Goal: Task Accomplishment & Management: Use online tool/utility

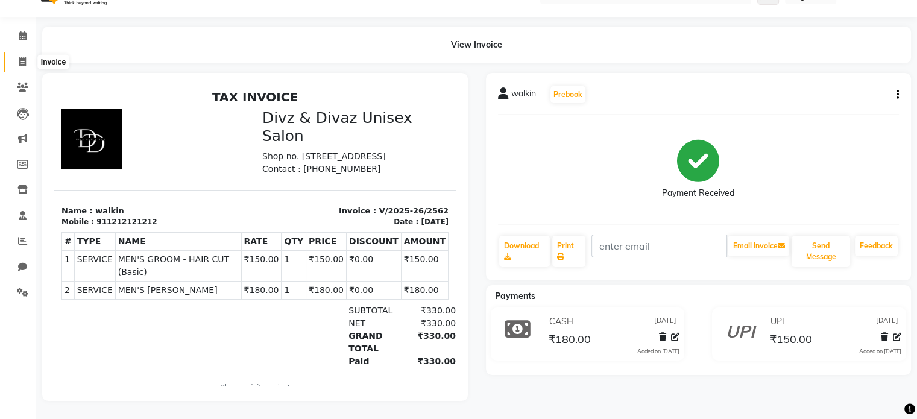
click at [22, 55] on span at bounding box center [22, 62] width 21 height 14
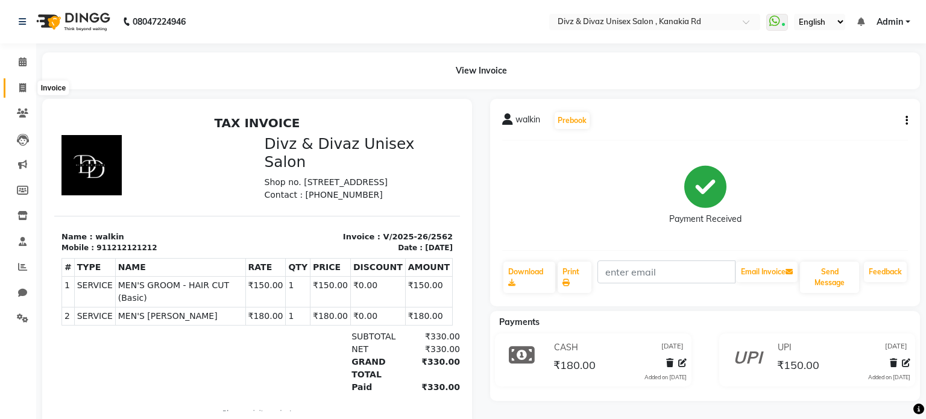
select select "service"
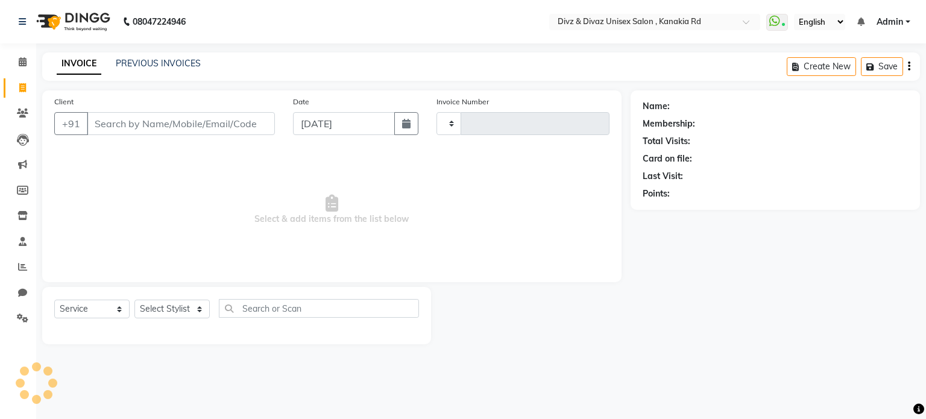
type input "2563"
select select "7588"
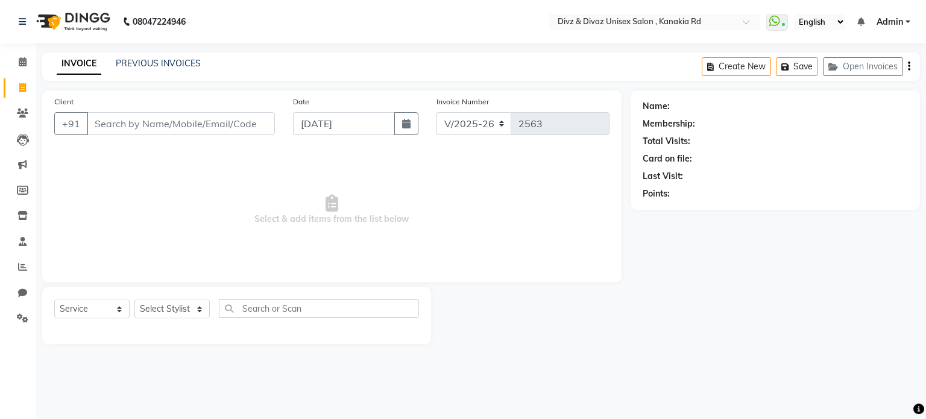
click at [115, 130] on input "Client" at bounding box center [181, 123] width 188 height 23
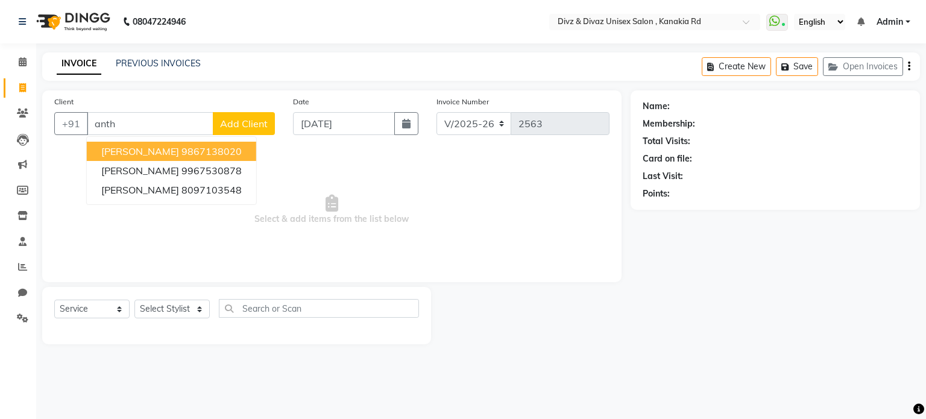
click at [182, 153] on ngb-highlight "9867138020" at bounding box center [212, 151] width 60 height 12
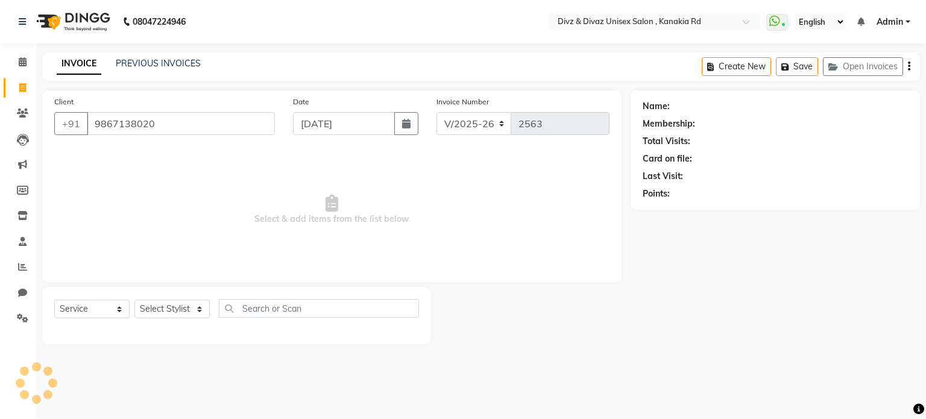
type input "9867138020"
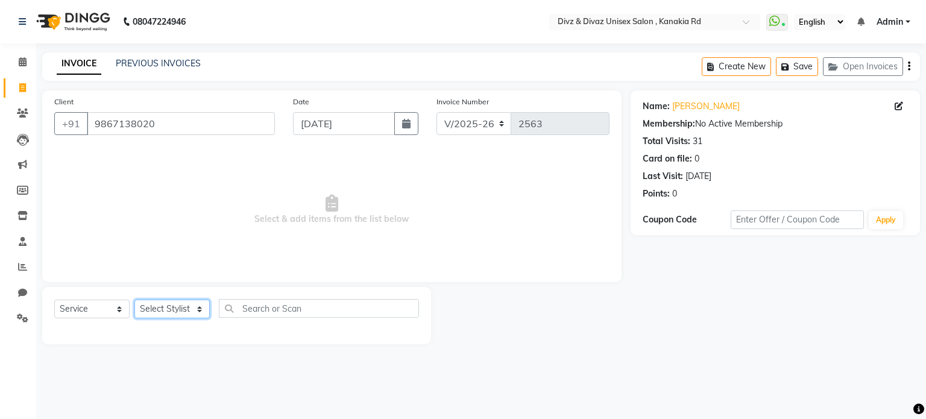
click at [189, 312] on select "Select Stylist [PERSON_NAME] Kailash Prem [PERSON_NAME]" at bounding box center [171, 309] width 75 height 19
select select "67195"
click at [134, 300] on select "Select Stylist [PERSON_NAME] Kailash Prem [PERSON_NAME]" at bounding box center [171, 309] width 75 height 19
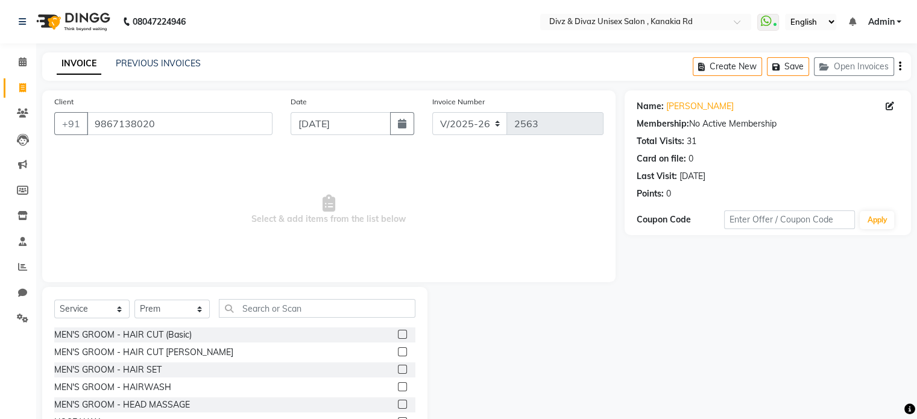
click at [398, 353] on label at bounding box center [402, 351] width 9 height 9
click at [398, 353] on input "checkbox" at bounding box center [402, 353] width 8 height 8
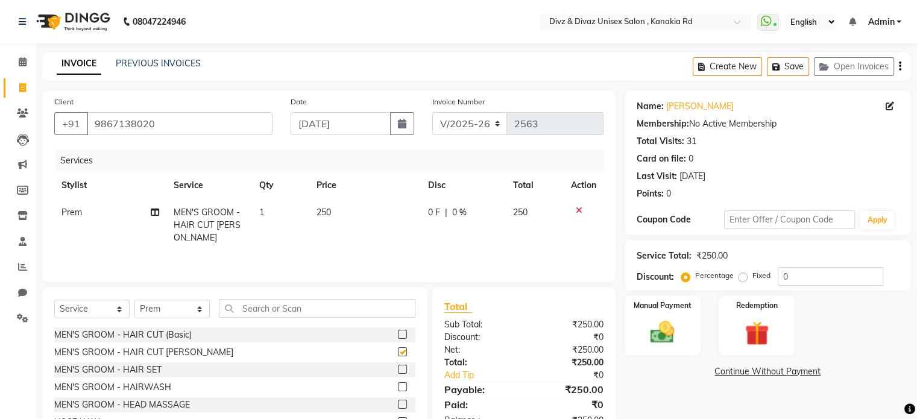
checkbox input "false"
click at [334, 212] on td "250" at bounding box center [365, 225] width 112 height 52
select select "67195"
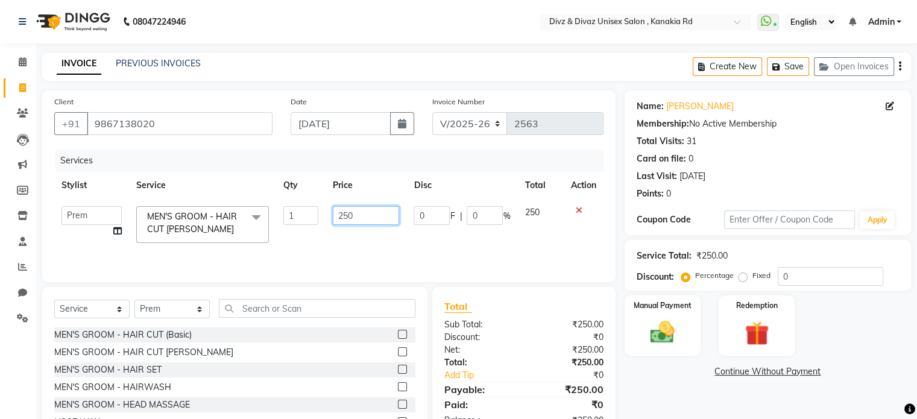
click at [359, 218] on input "250" at bounding box center [366, 215] width 66 height 19
type input "210"
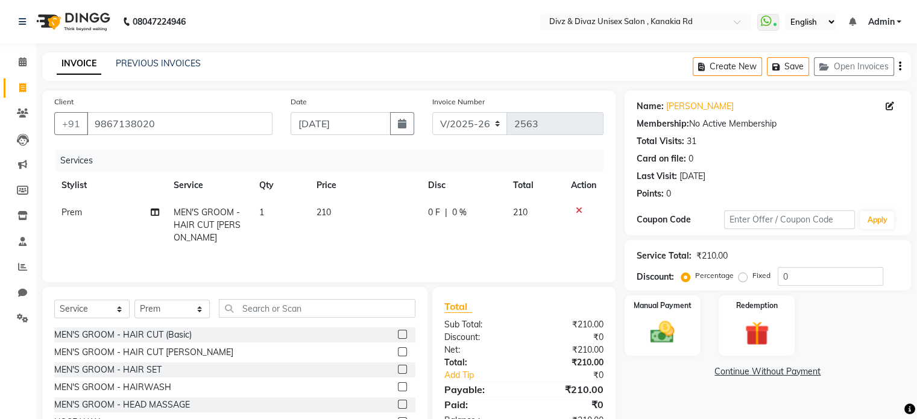
click at [535, 205] on td "210" at bounding box center [535, 225] width 58 height 52
select select "67195"
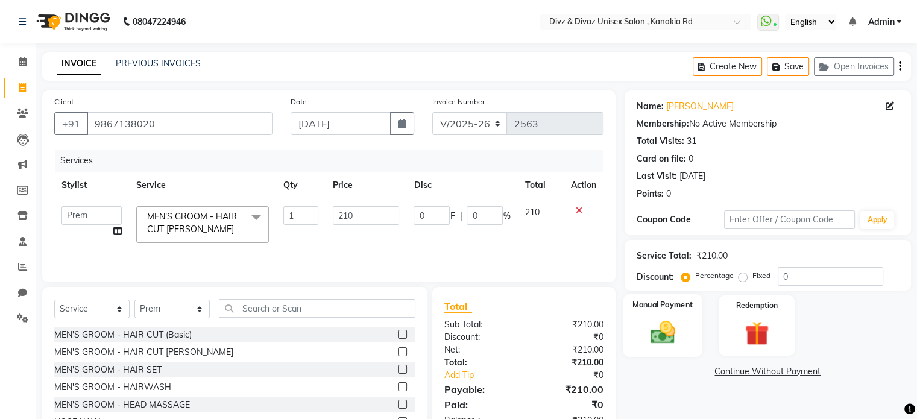
click at [654, 329] on img at bounding box center [662, 332] width 40 height 29
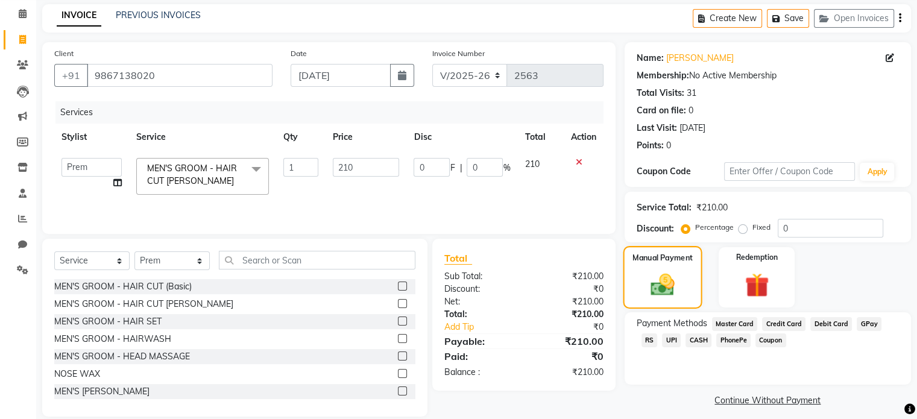
scroll to position [64, 0]
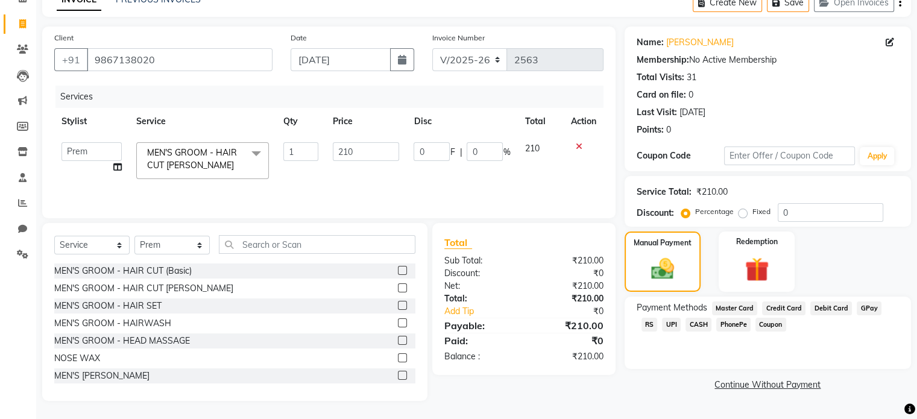
click at [686, 324] on span "CASH" at bounding box center [699, 325] width 26 height 14
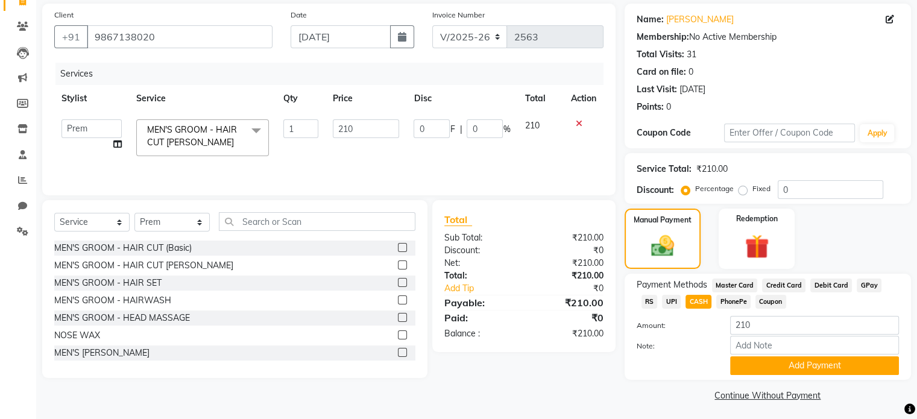
scroll to position [92, 0]
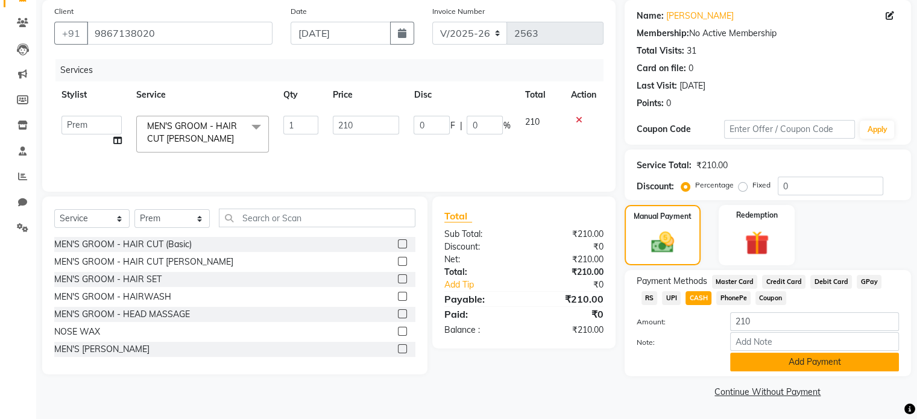
click at [742, 359] on button "Add Payment" at bounding box center [814, 362] width 169 height 19
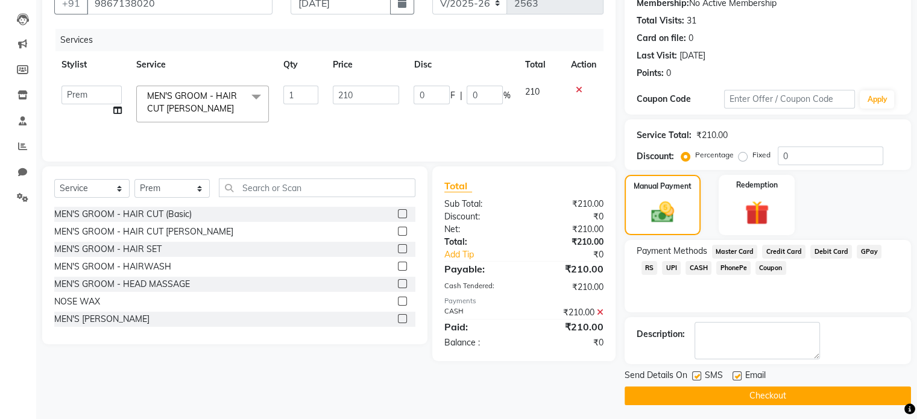
scroll to position [124, 0]
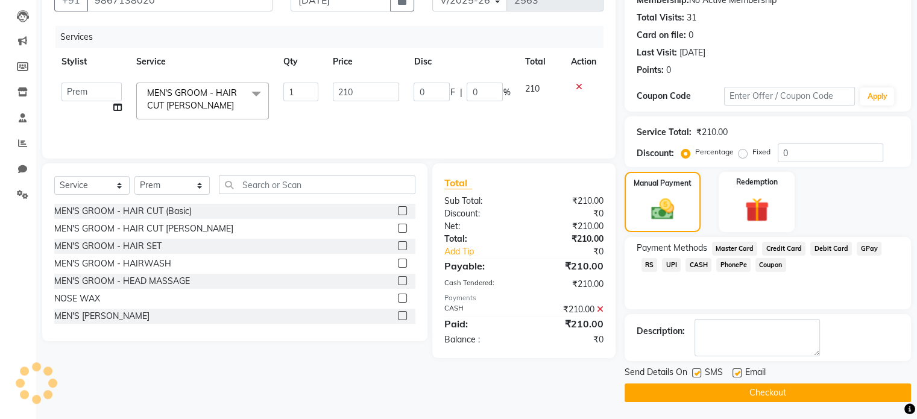
click at [731, 397] on button "Checkout" at bounding box center [768, 393] width 286 height 19
